Goal: Task Accomplishment & Management: Manage account settings

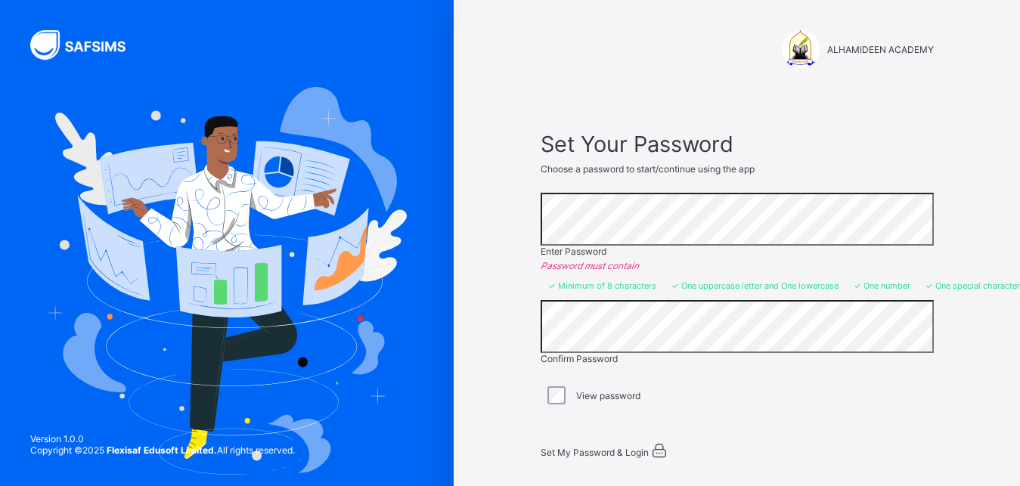
scroll to position [82, 0]
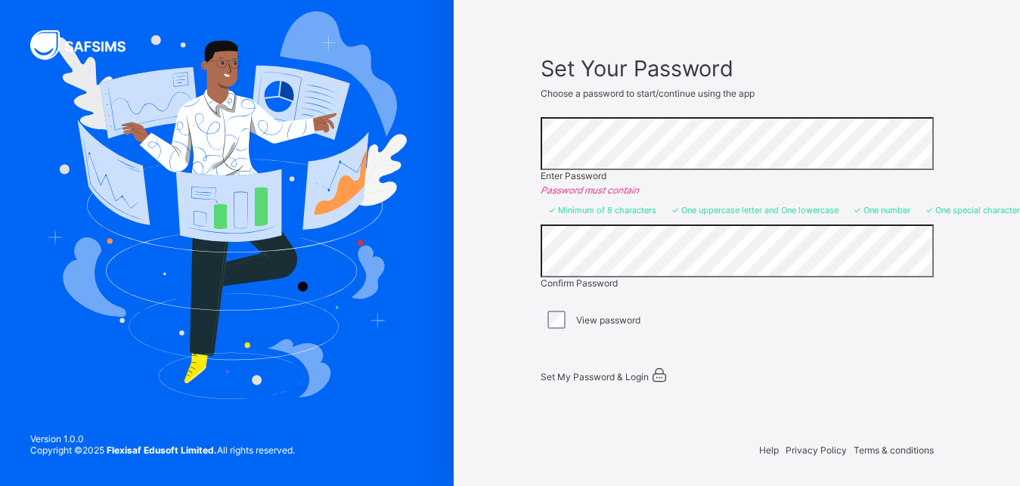
click at [629, 371] on span "Set My Password & Login" at bounding box center [595, 376] width 108 height 11
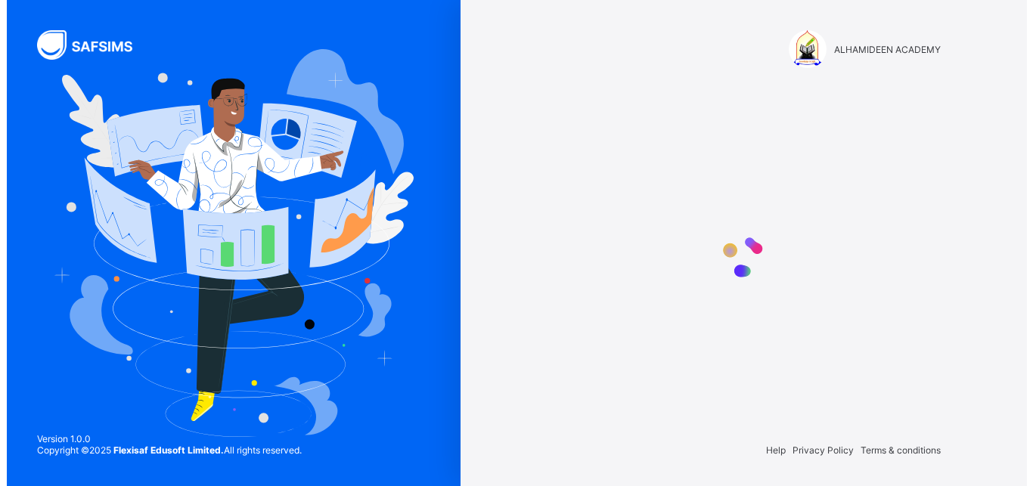
scroll to position [0, 0]
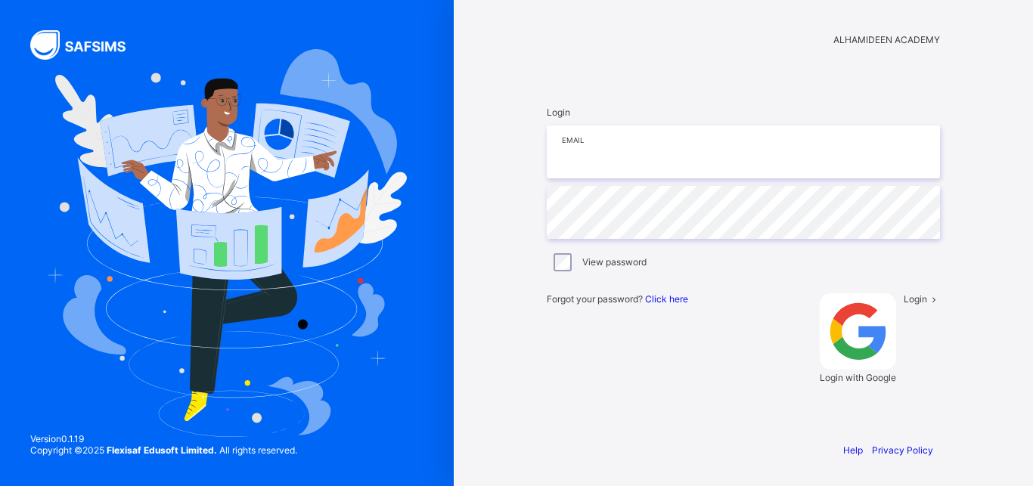
click at [588, 179] on input "email" at bounding box center [743, 152] width 393 height 53
type input "*"
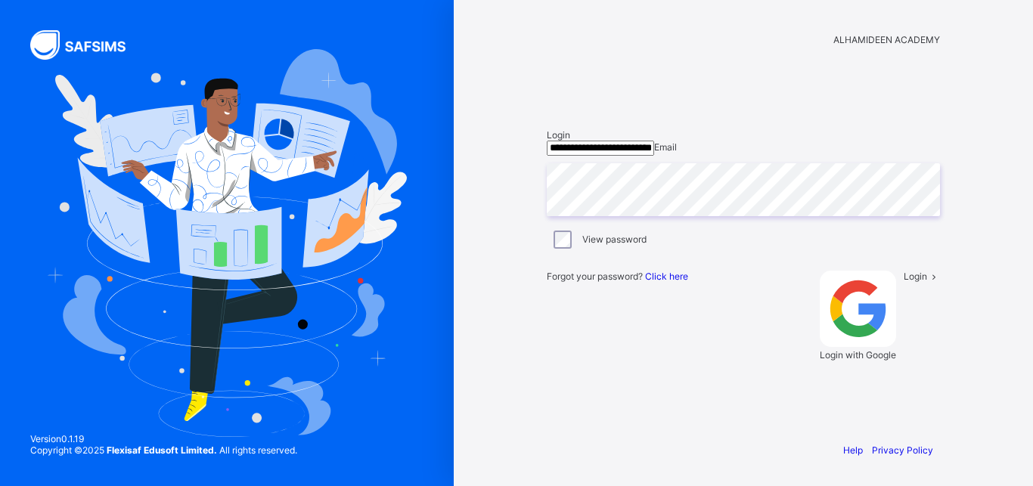
type input "**********"
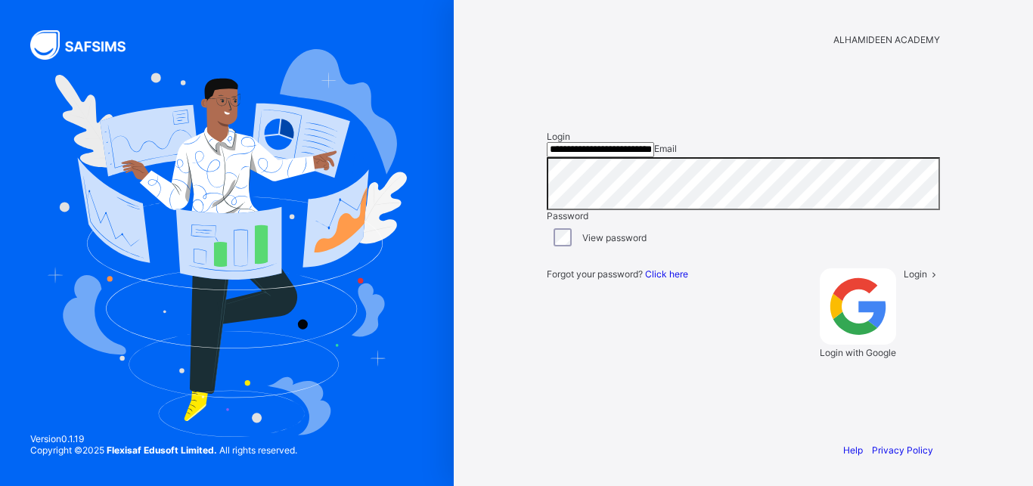
click at [904, 359] on div "Login" at bounding box center [922, 314] width 36 height 90
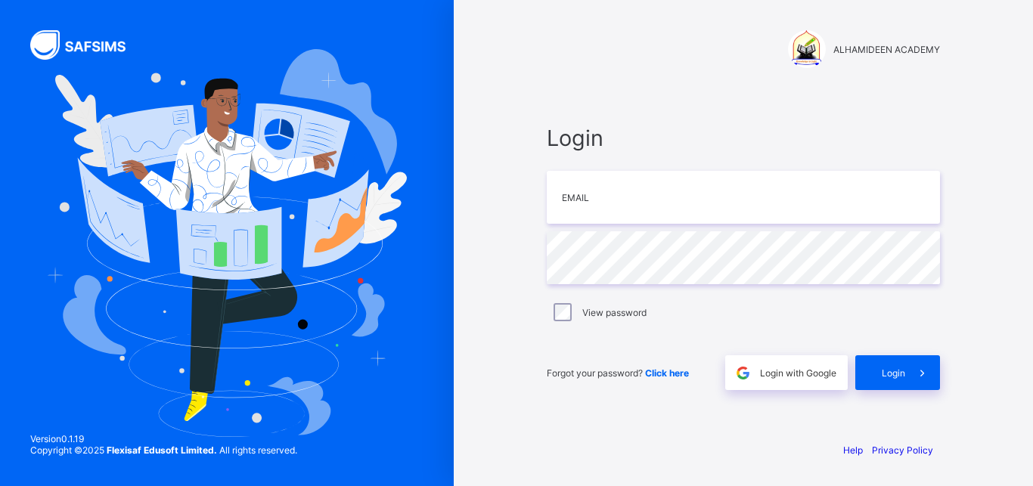
click at [400, 195] on img at bounding box center [227, 242] width 360 height 387
